Goal: Information Seeking & Learning: Learn about a topic

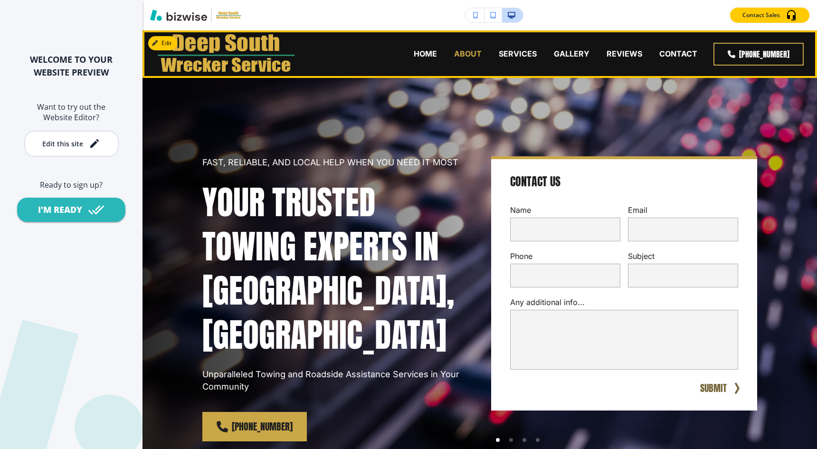
click at [476, 53] on p "ABOUT" at bounding box center [468, 53] width 28 height 11
